Goal: Find specific fact: Find specific fact

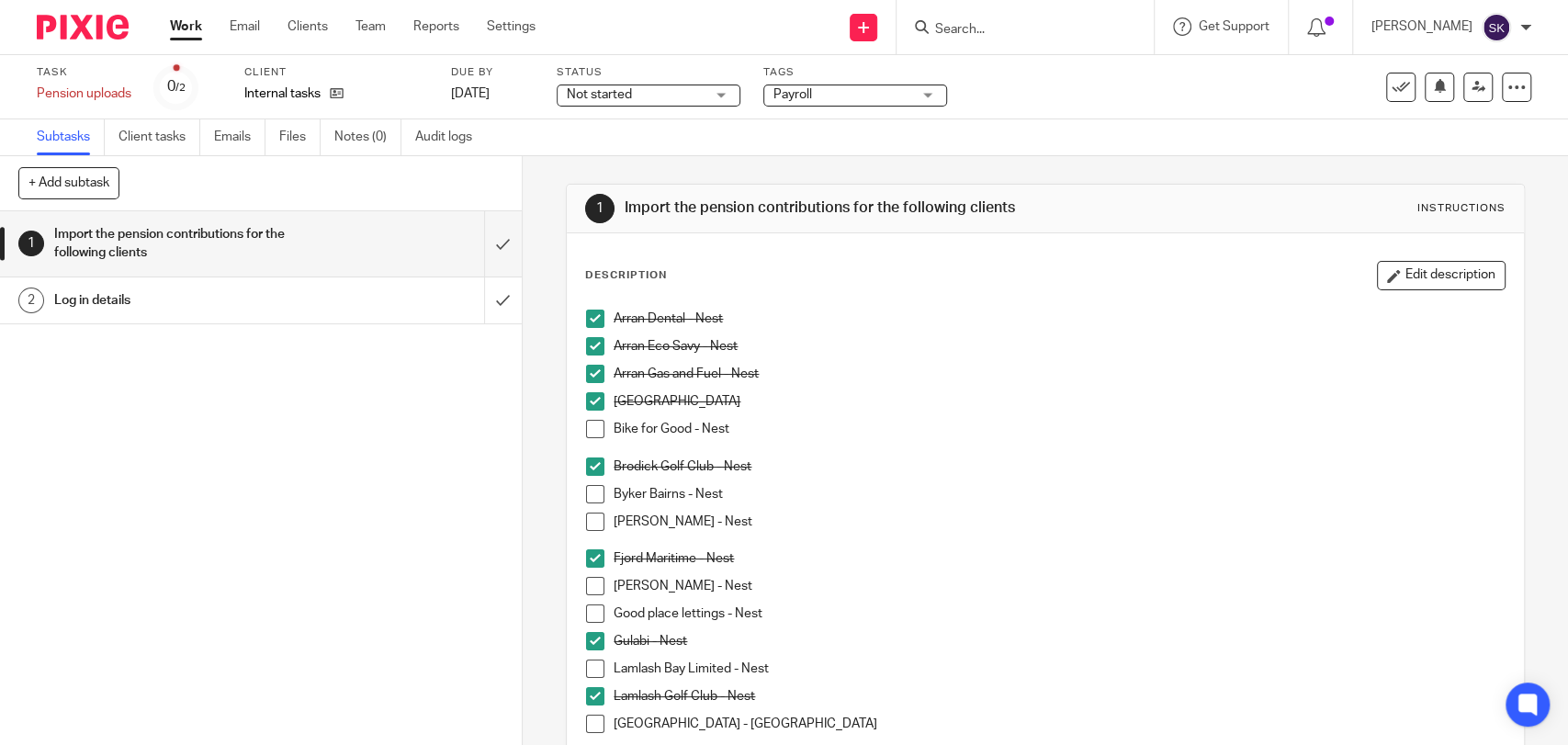
scroll to position [895, 0]
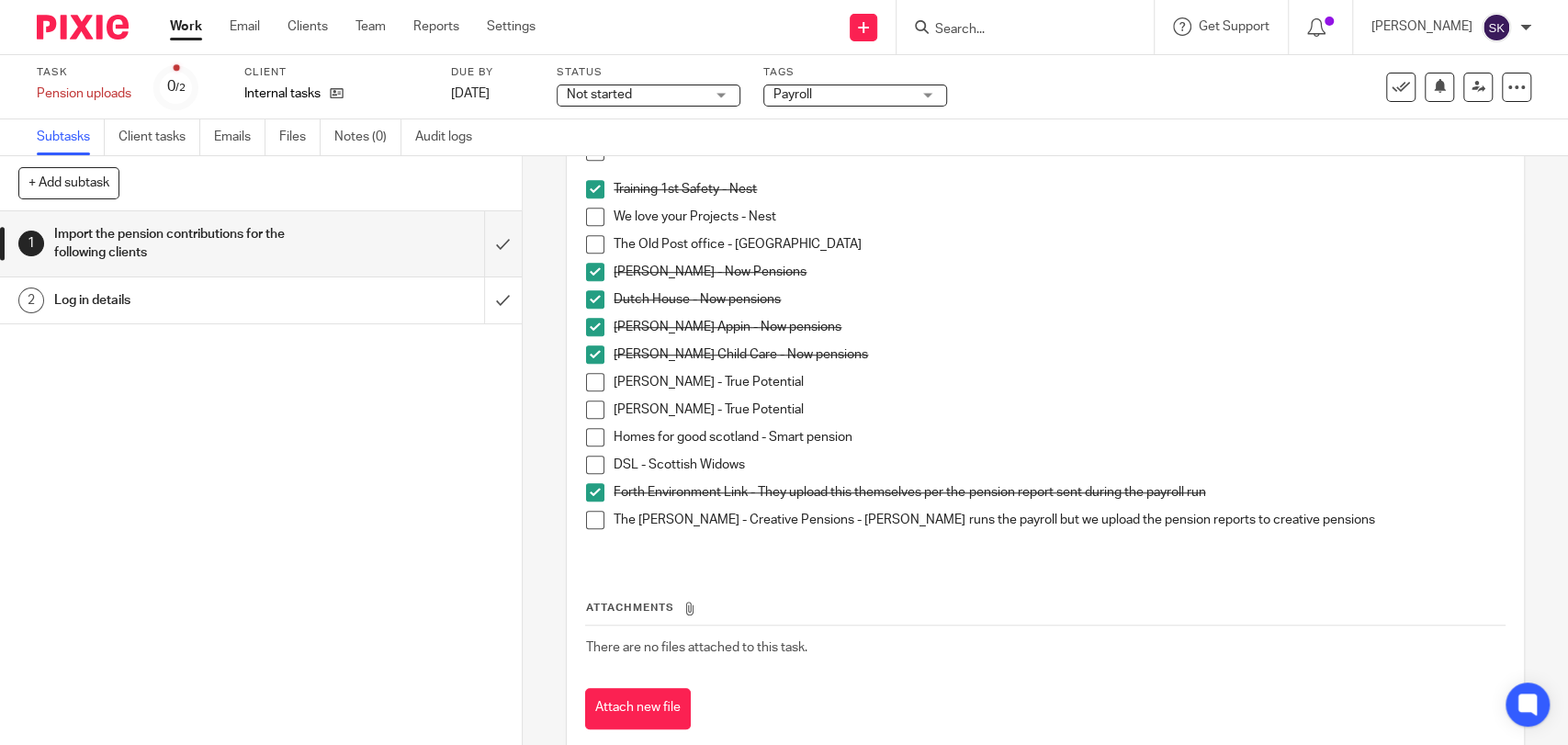
click at [279, 300] on h1 "Log in details" at bounding box center [191, 300] width 274 height 28
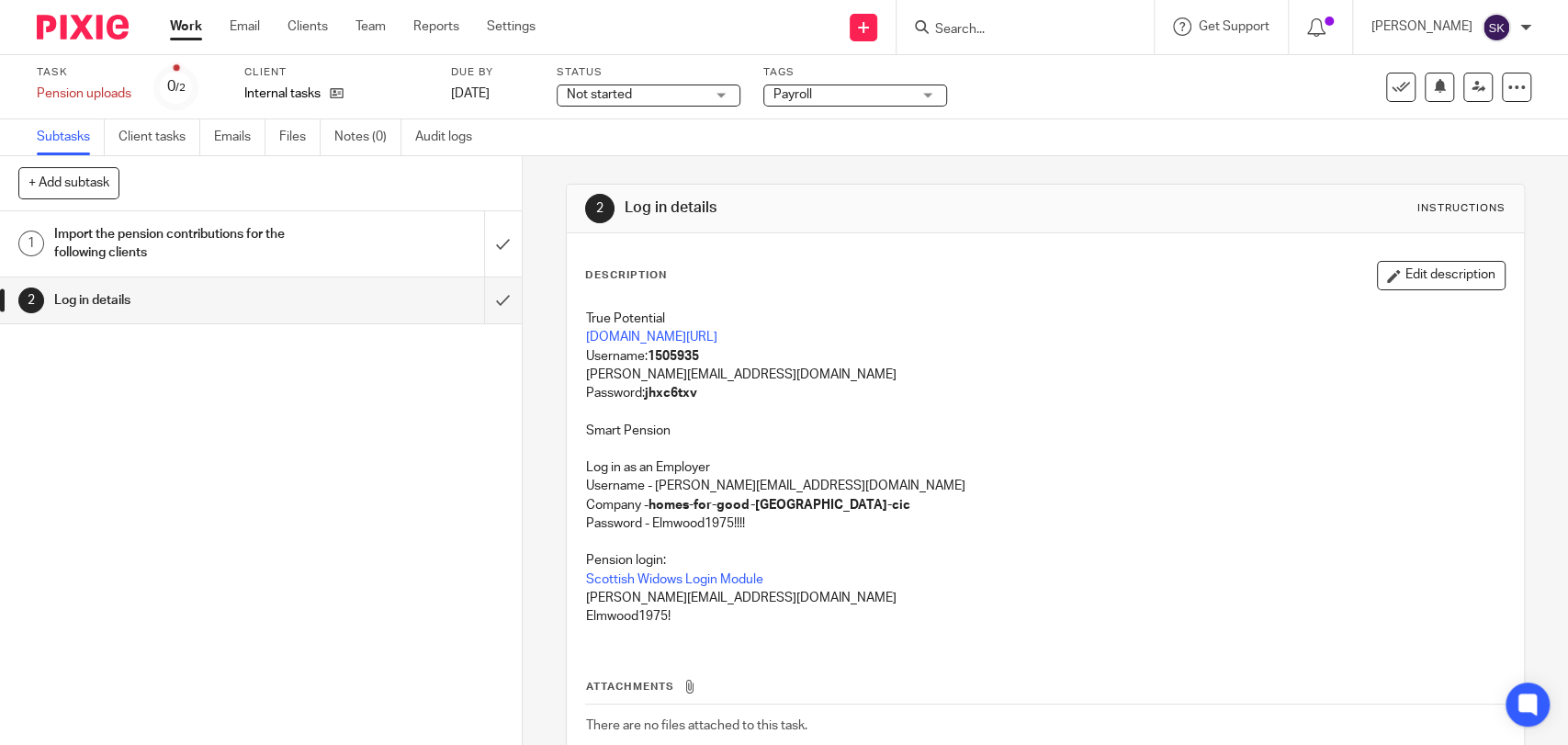
click at [344, 261] on div "Import the pension contributions for the following clients" at bounding box center [259, 244] width 412 height 47
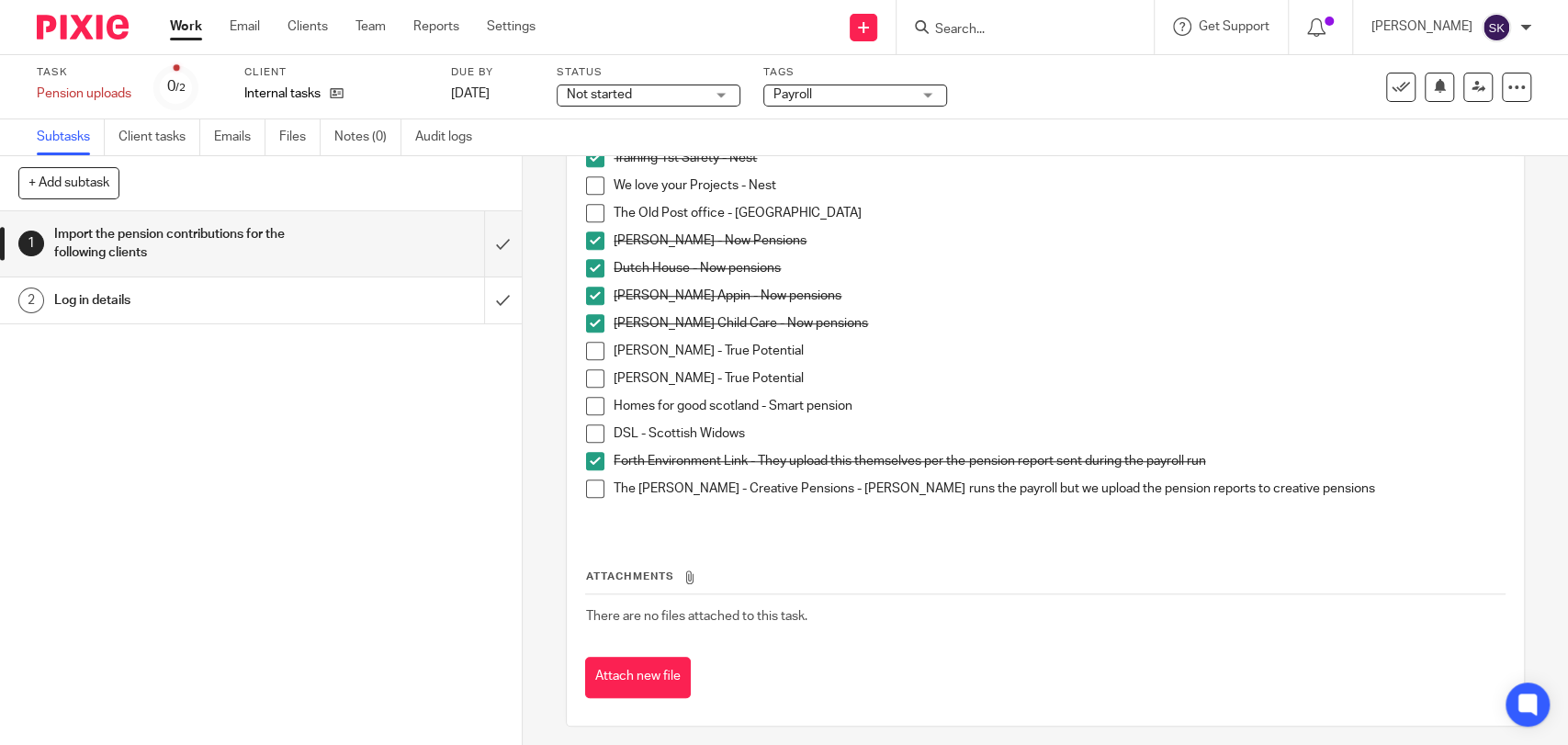
scroll to position [933, 0]
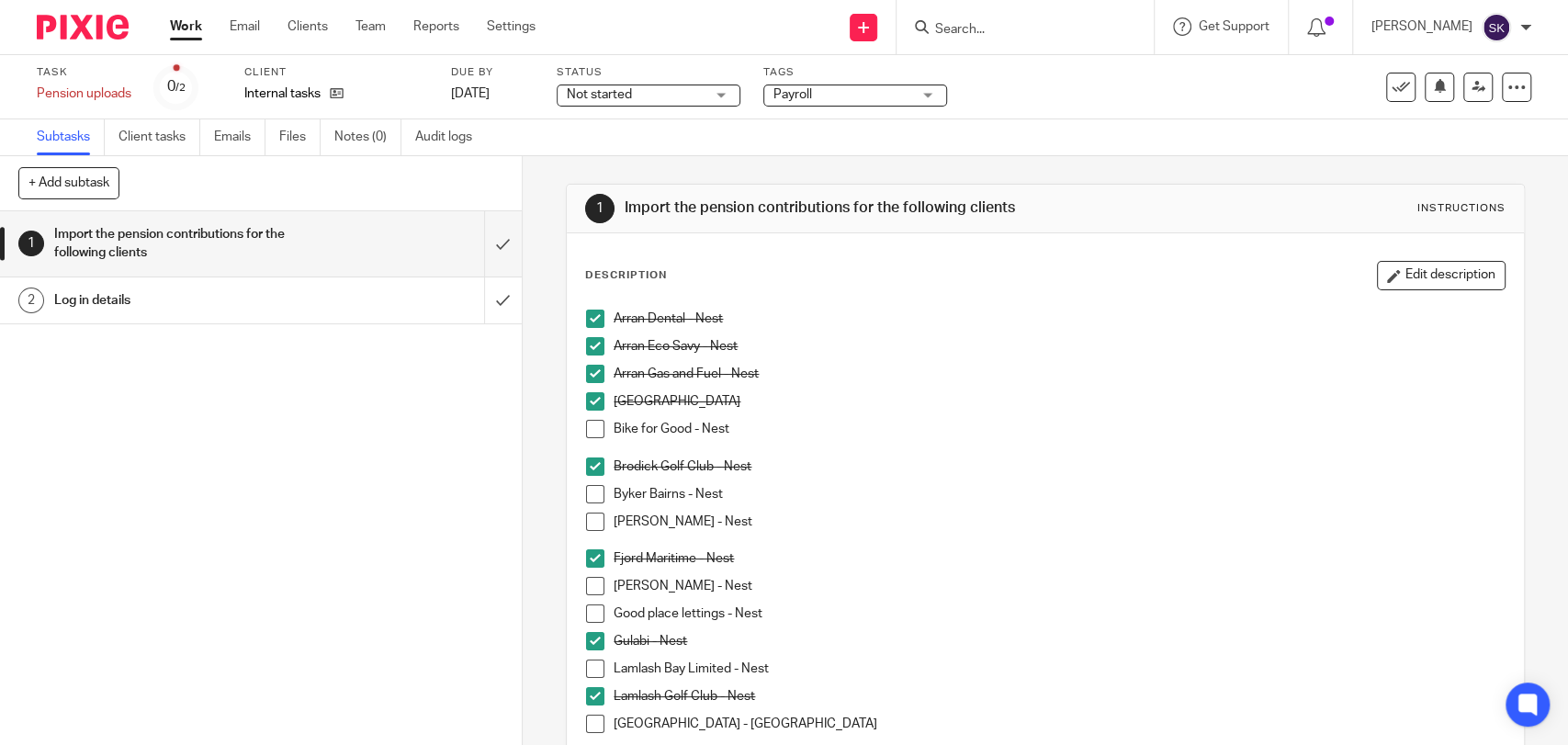
click at [1016, 16] on form at bounding box center [1031, 27] width 196 height 23
click at [1009, 32] on input "Search" at bounding box center [1015, 30] width 165 height 16
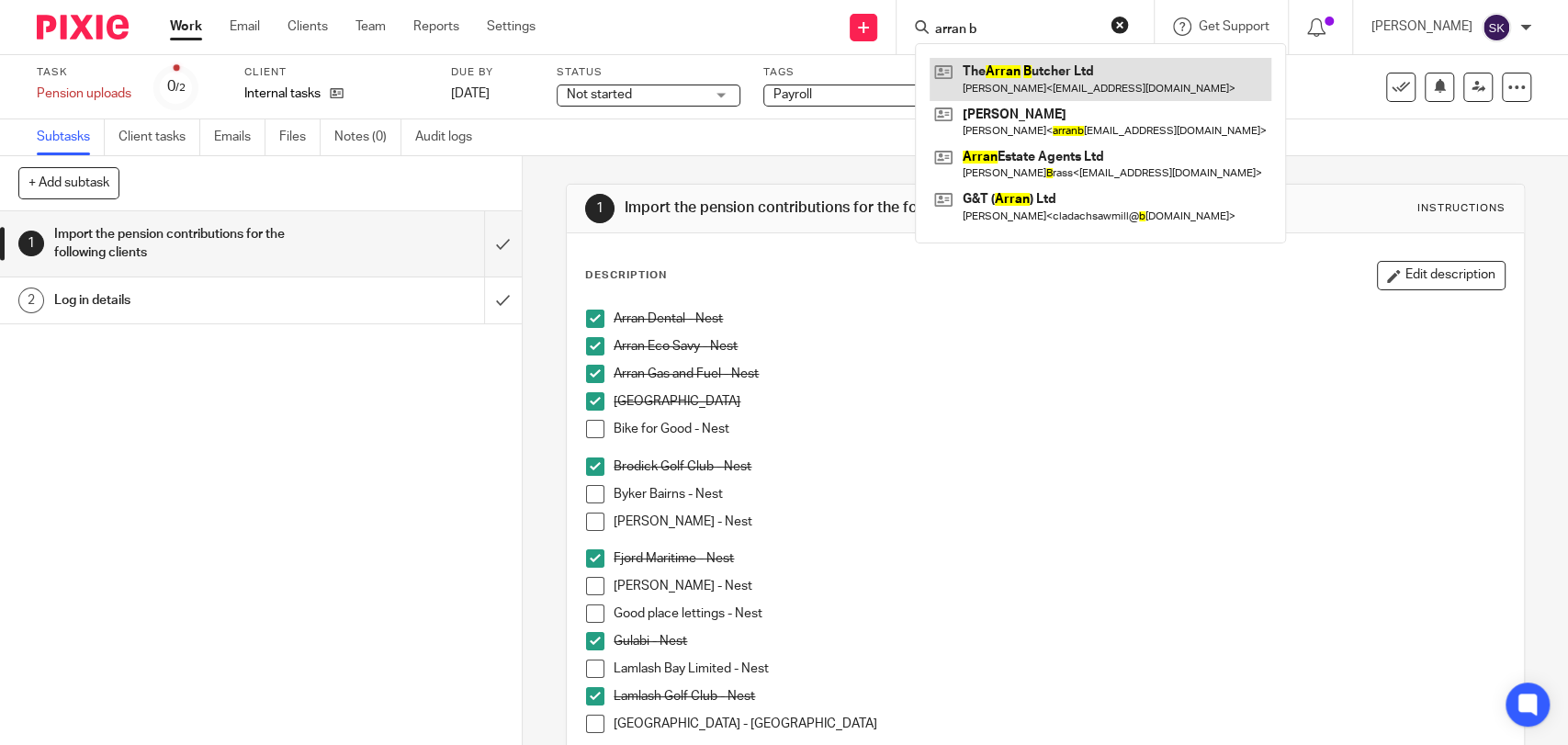
type input "arran b"
click at [1126, 70] on link at bounding box center [1101, 79] width 342 height 42
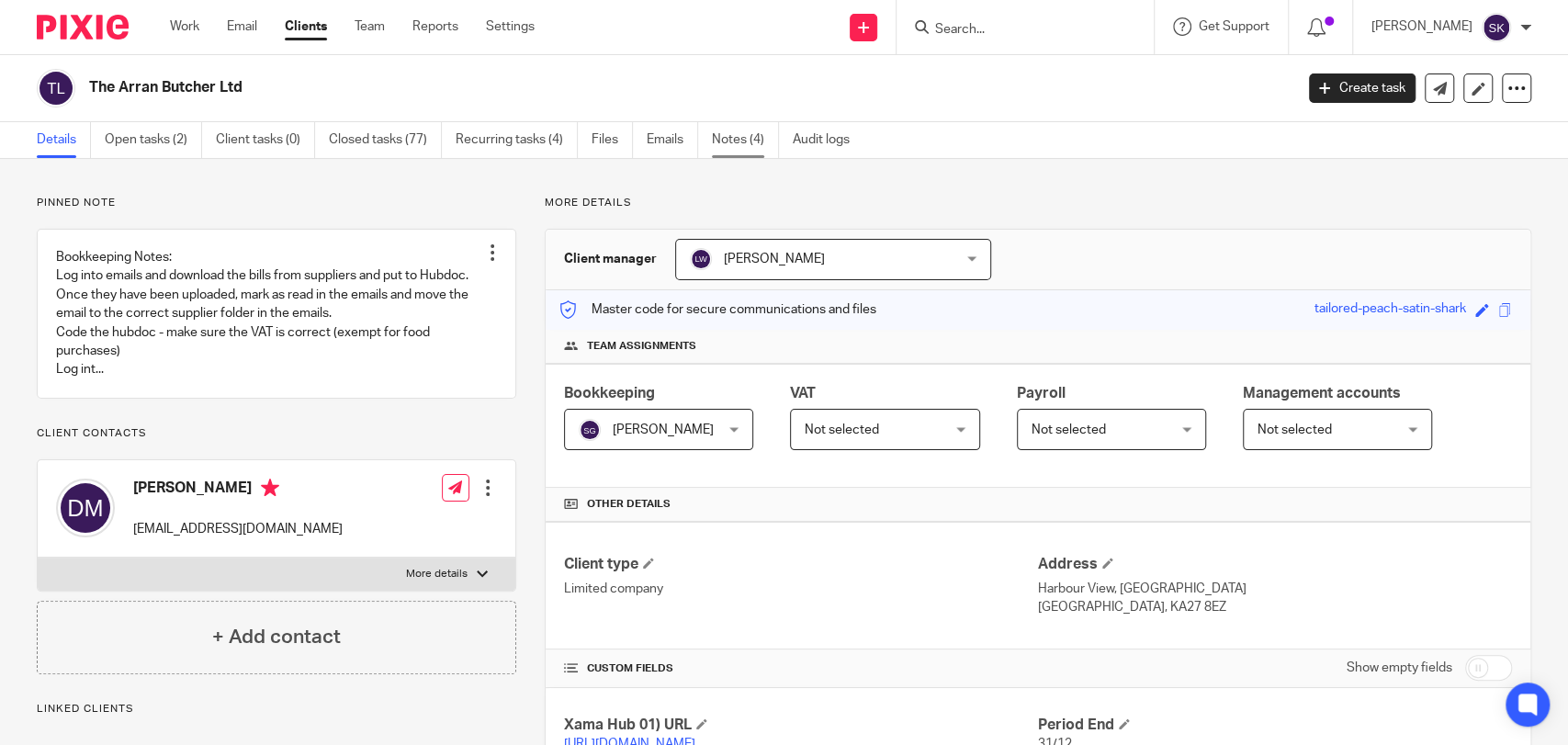
click at [759, 138] on link "Notes (4)" at bounding box center [746, 139] width 67 height 36
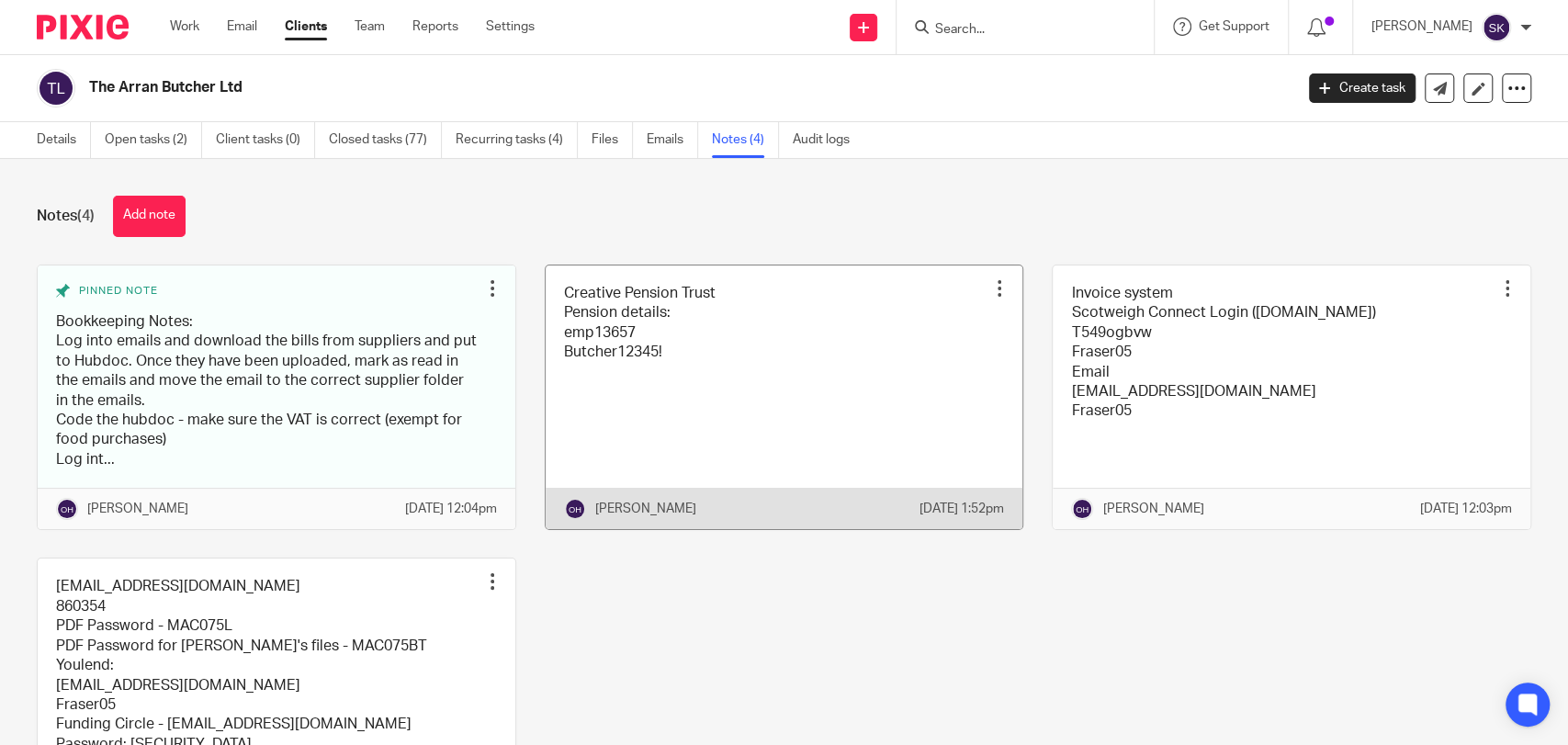
click at [551, 353] on link at bounding box center [785, 398] width 478 height 265
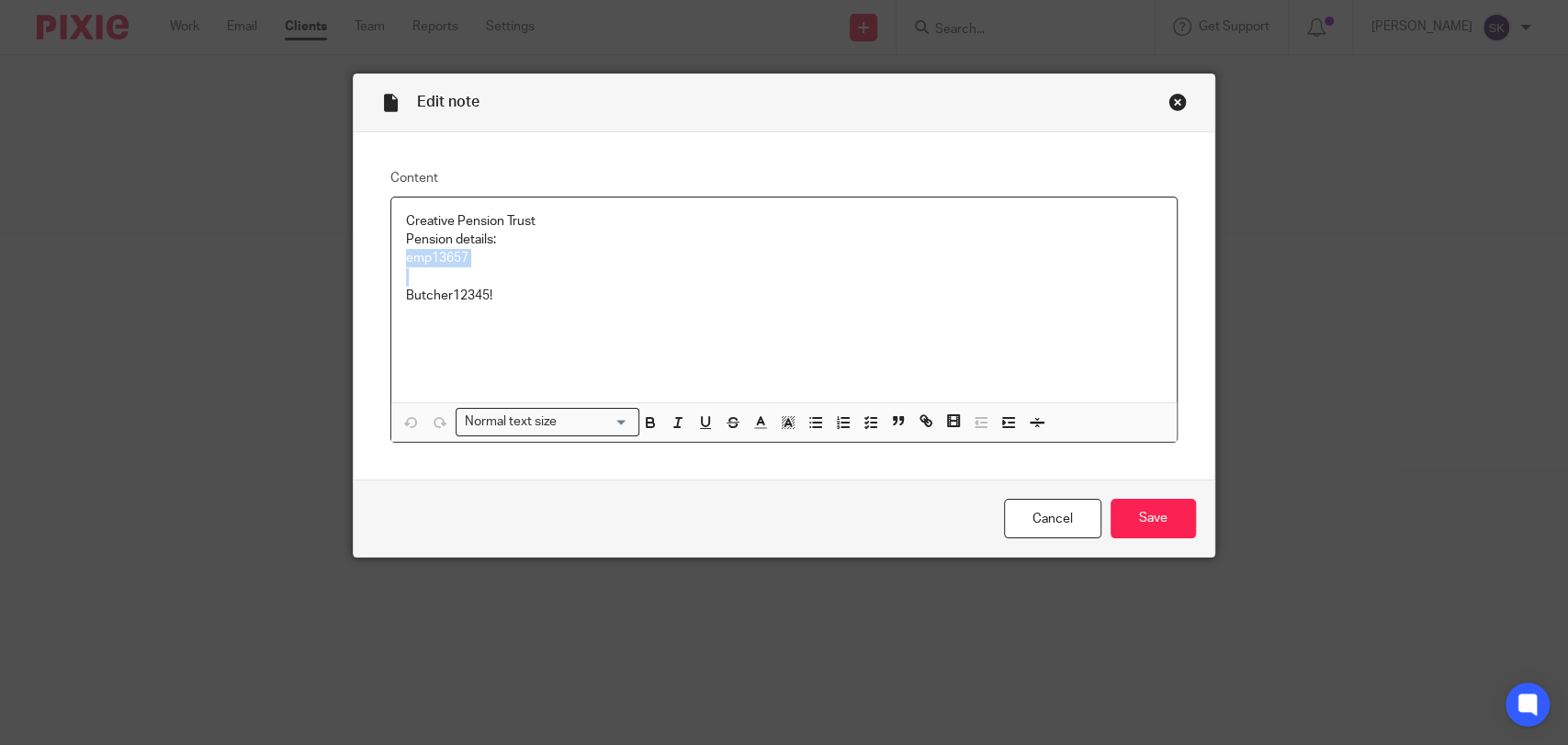
drag, startPoint x: 397, startPoint y: 259, endPoint x: 483, endPoint y: 271, distance: 86.8
click at [483, 271] on div "Creative Pension Trust Pension details: emp13657 Butcher12345!" at bounding box center [784, 300] width 785 height 204
copy p "emp13657"
drag, startPoint x: 400, startPoint y: 295, endPoint x: 504, endPoint y: 300, distance: 104.1
click at [504, 300] on p "Butcher12345!" at bounding box center [784, 296] width 756 height 18
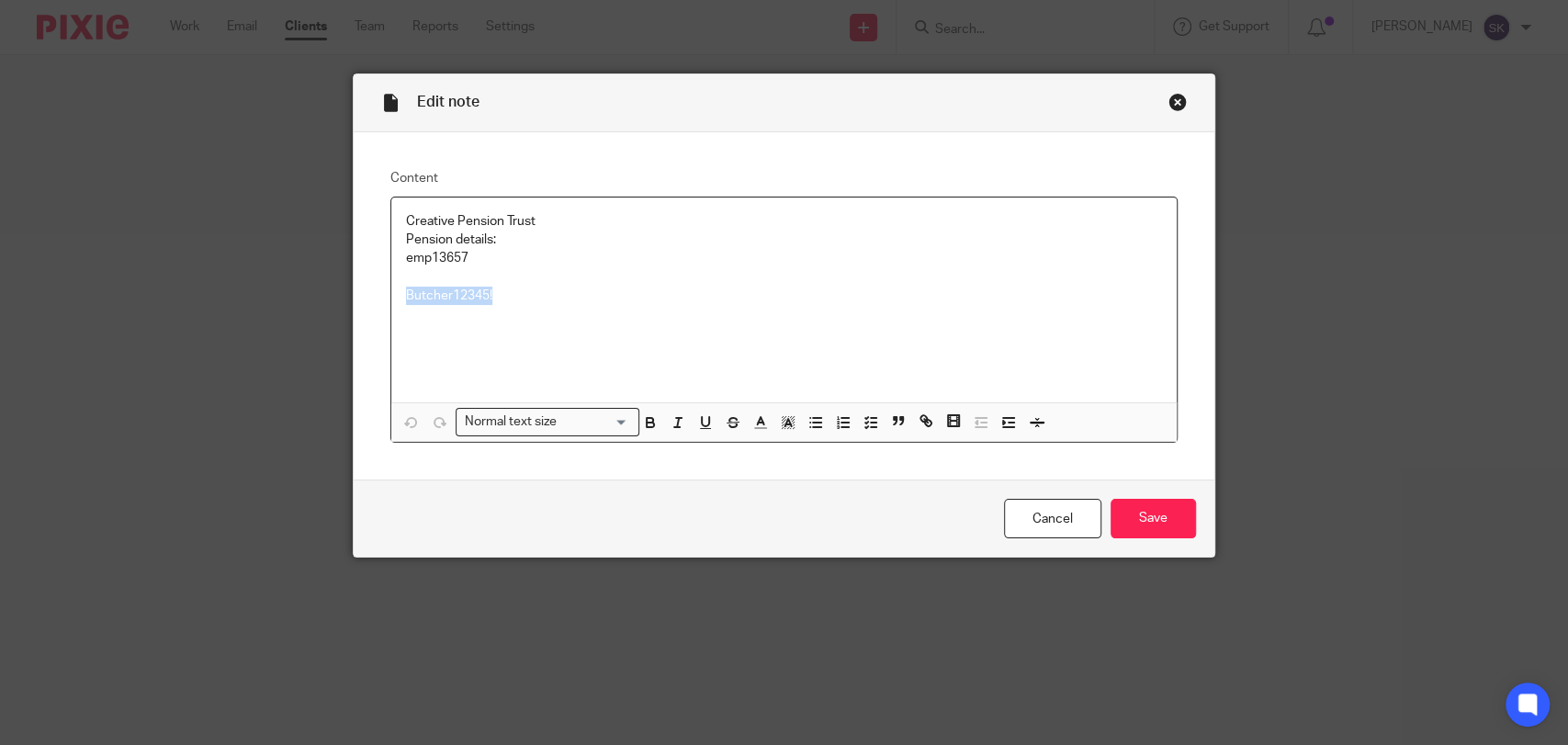
copy p "Butcher12345!"
drag, startPoint x: 399, startPoint y: 258, endPoint x: 492, endPoint y: 258, distance: 93.0
click at [492, 258] on p "emp13657" at bounding box center [784, 257] width 756 height 18
copy p "emp13657"
drag, startPoint x: 397, startPoint y: 289, endPoint x: 506, endPoint y: 289, distance: 109.0
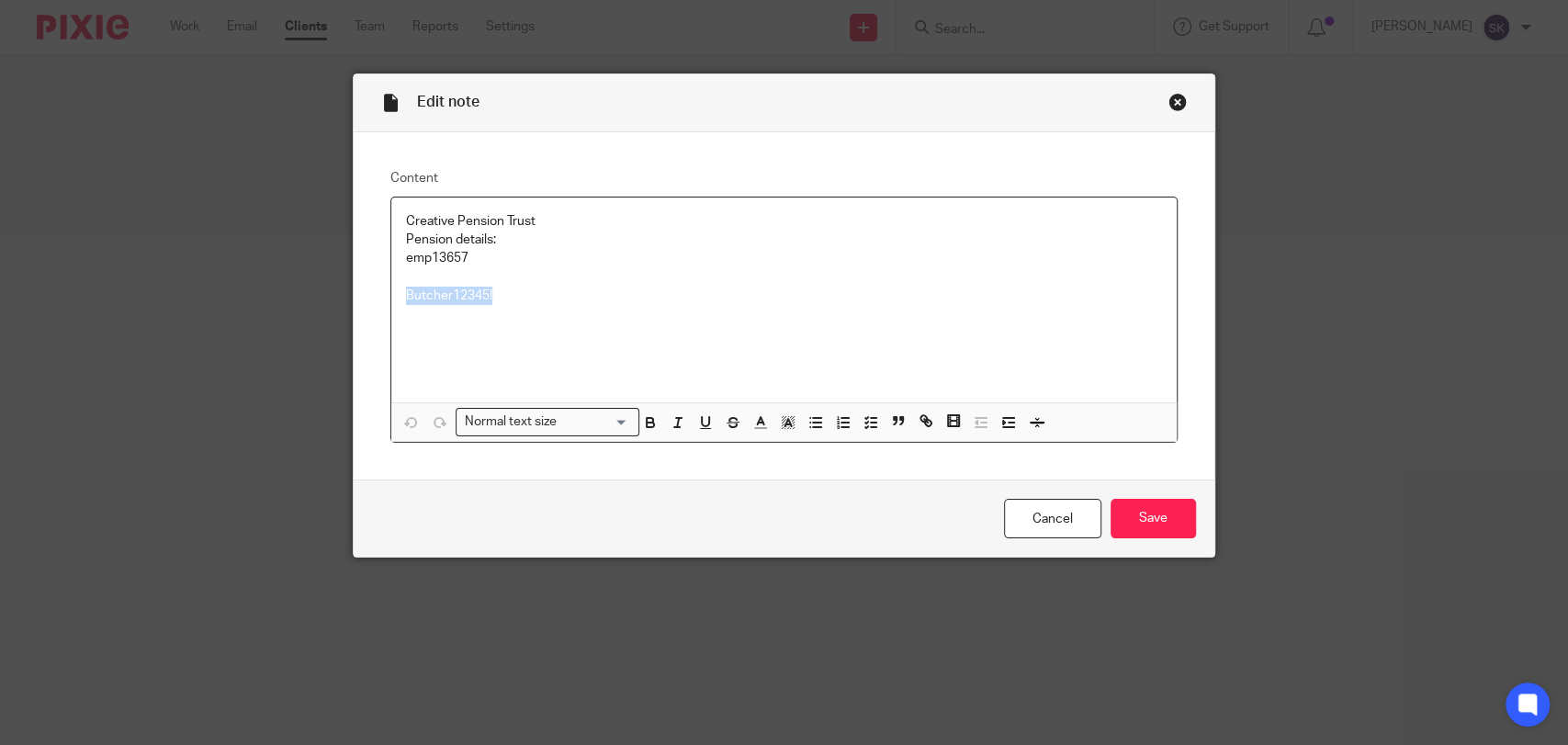
click at [506, 289] on p "Butcher12345!" at bounding box center [784, 296] width 756 height 18
copy p "Butcher12345!"
click at [1061, 533] on link "Cancel" at bounding box center [1052, 518] width 97 height 39
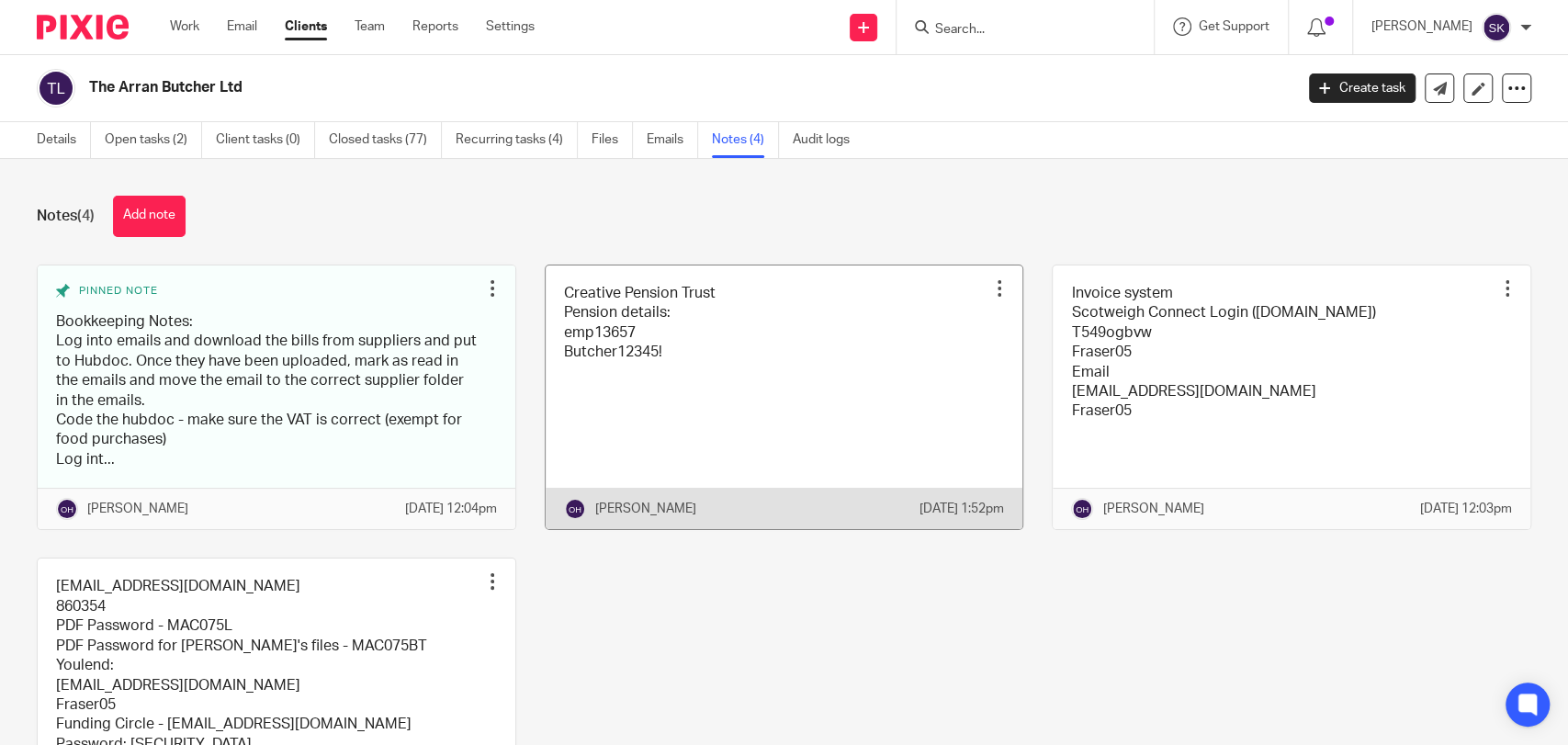
click at [582, 349] on link at bounding box center [785, 398] width 478 height 265
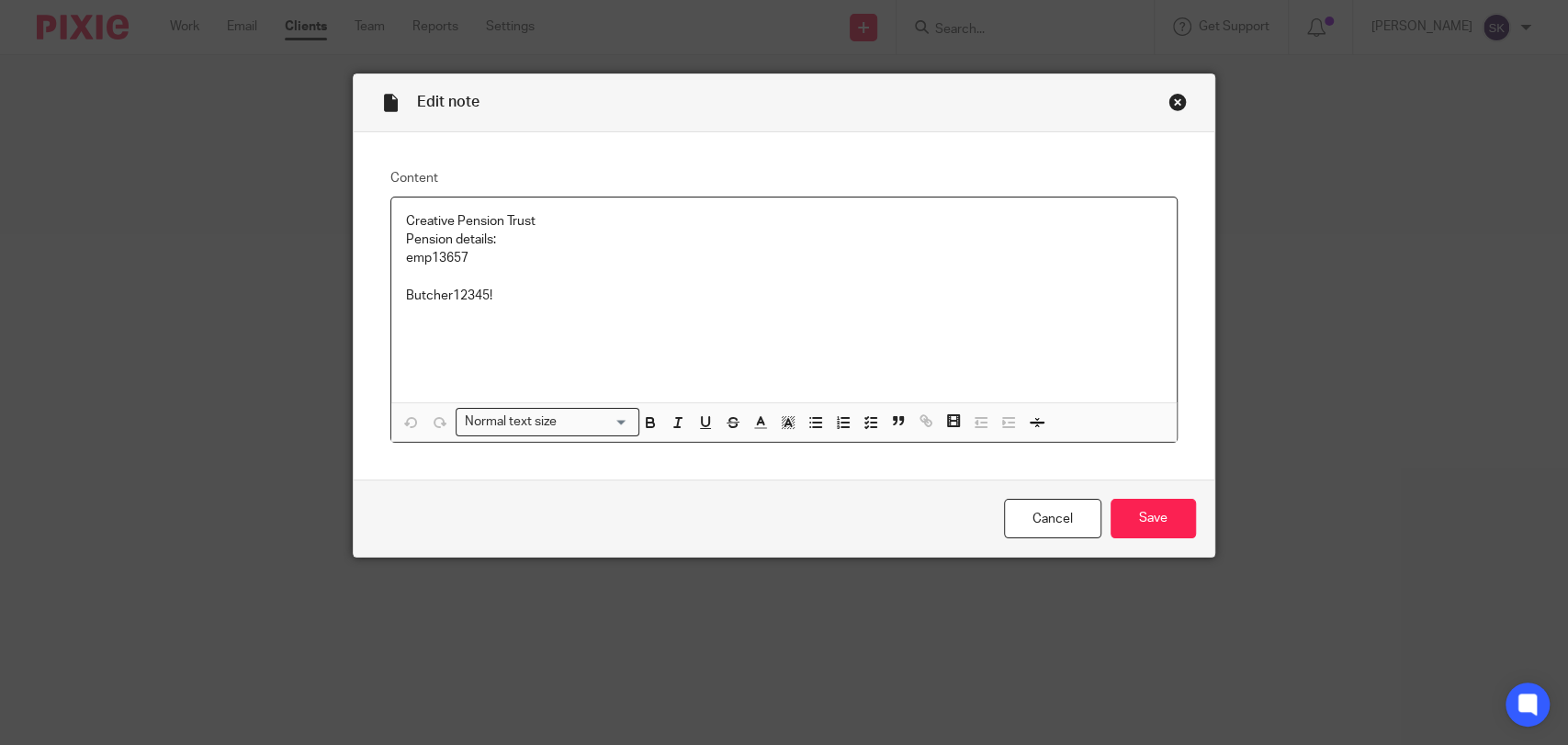
click at [414, 252] on p "emp13657" at bounding box center [784, 257] width 756 height 18
copy p "emp13657"
click at [454, 301] on p "Butcher12345!" at bounding box center [784, 296] width 756 height 18
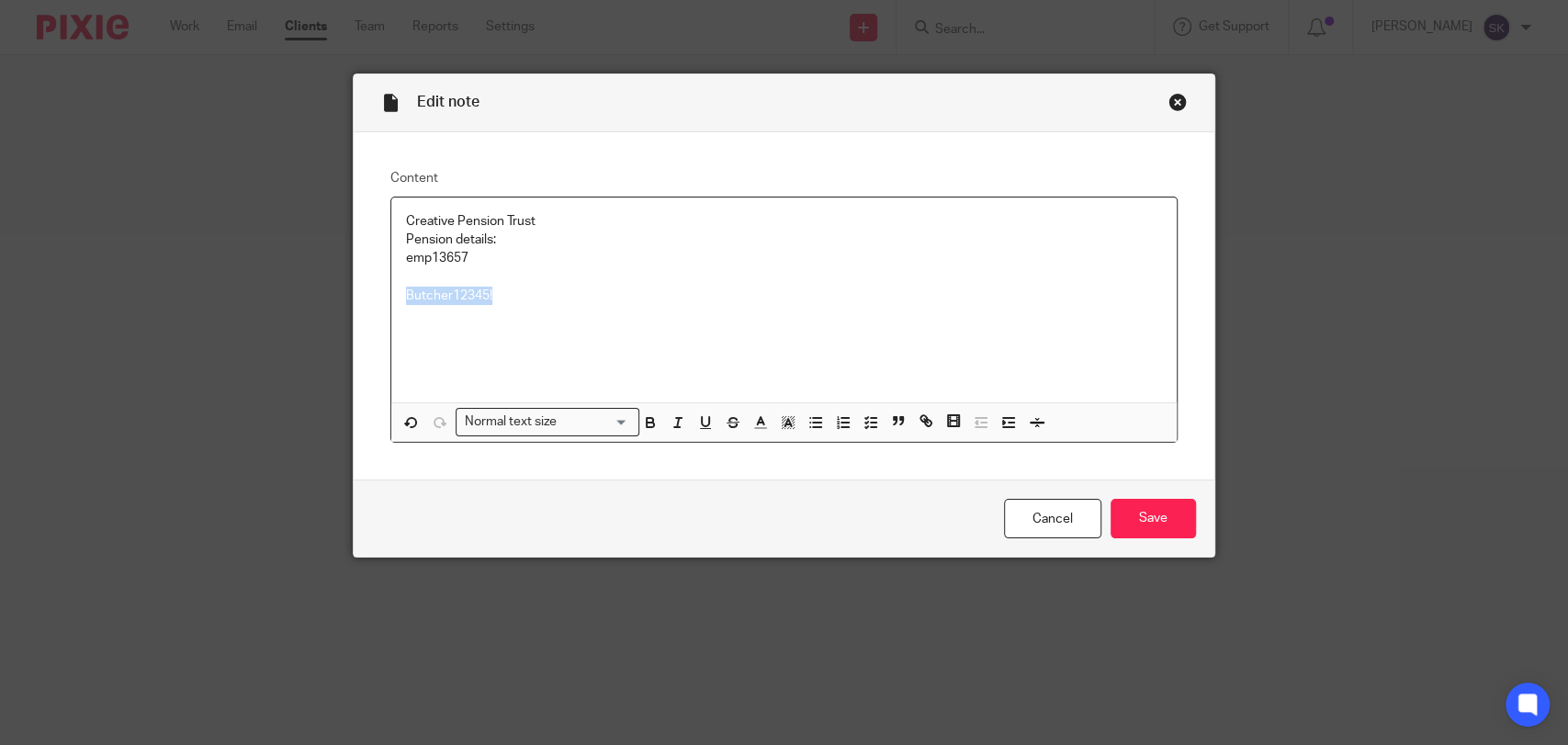
drag, startPoint x: 503, startPoint y: 290, endPoint x: 369, endPoint y: 295, distance: 134.1
click at [369, 295] on div "Content Creative Pension Trust Pension details: emp13657 Butcher12345! Normal t…" at bounding box center [783, 306] width 861 height 348
copy p "Butcher12345!"
